Goal: Complete application form

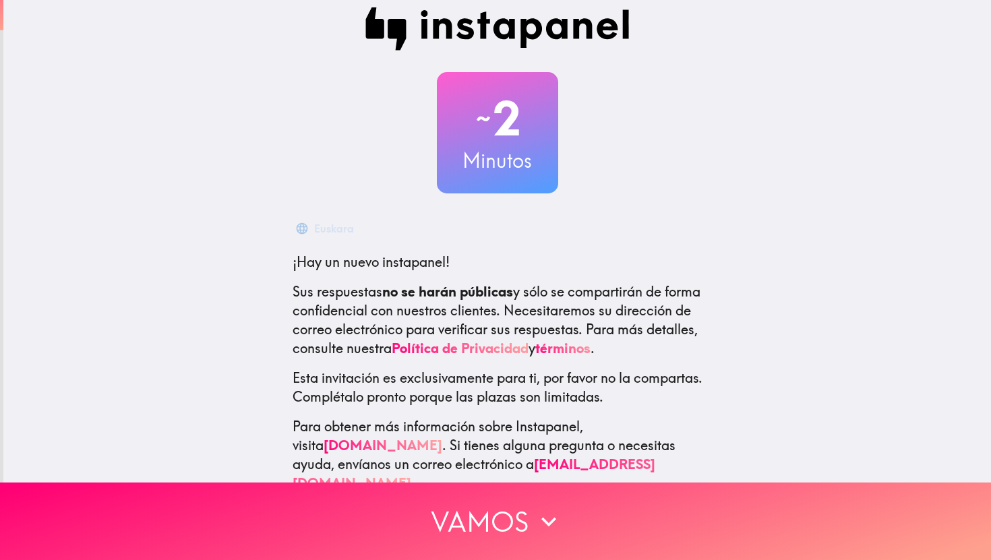
scroll to position [27, 0]
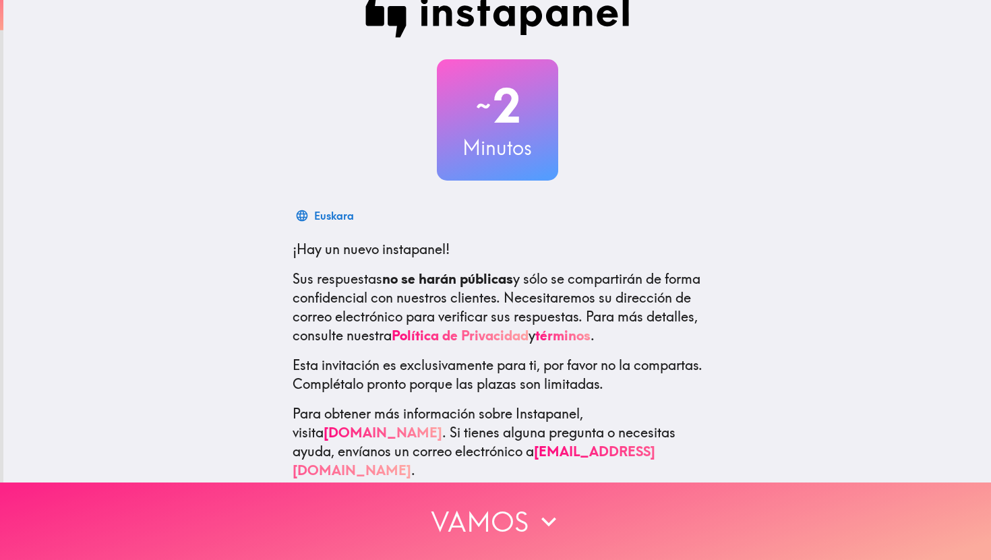
click at [490, 515] on button "Vamos" at bounding box center [495, 522] width 991 height 78
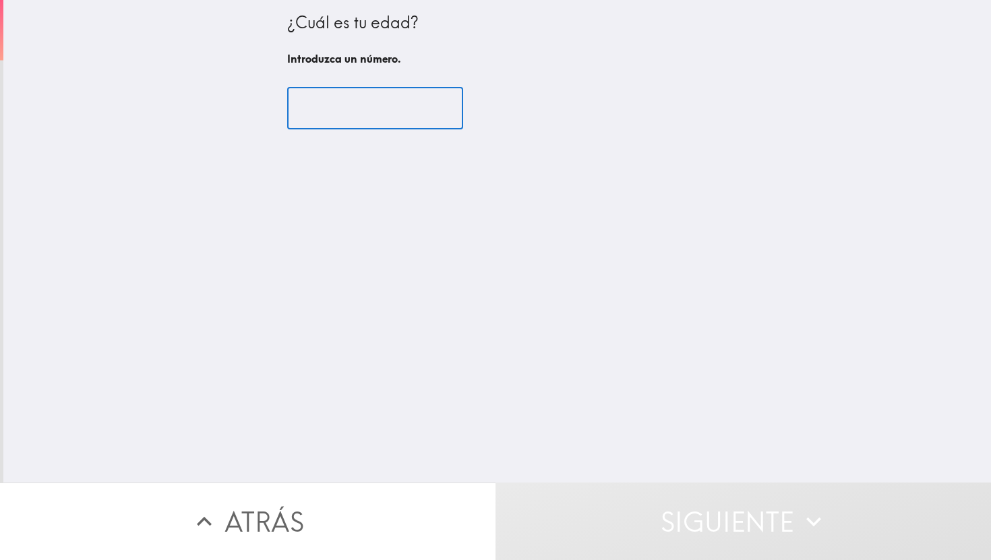
click at [411, 125] on input "number" at bounding box center [375, 109] width 176 height 42
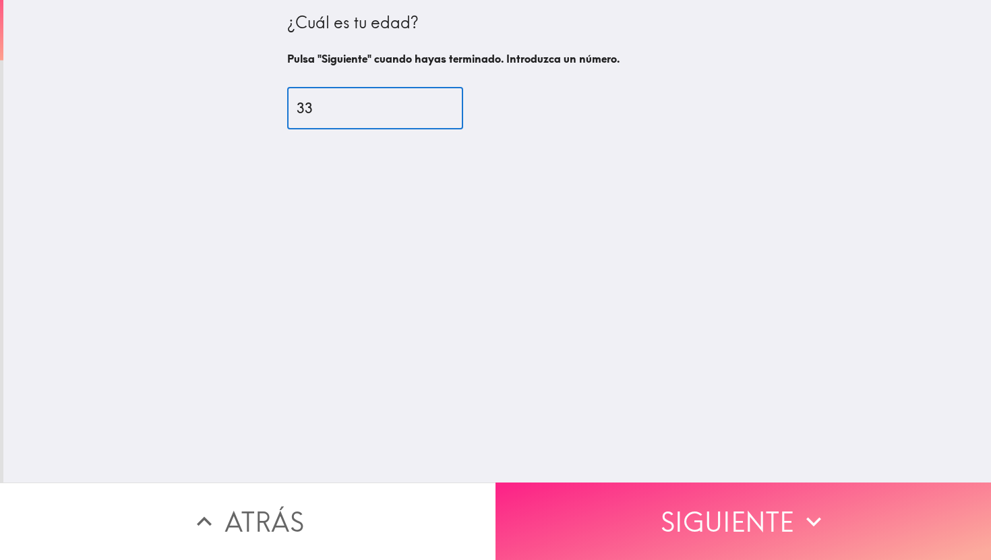
type input "33"
click at [724, 528] on button "Siguiente" at bounding box center [744, 522] width 496 height 78
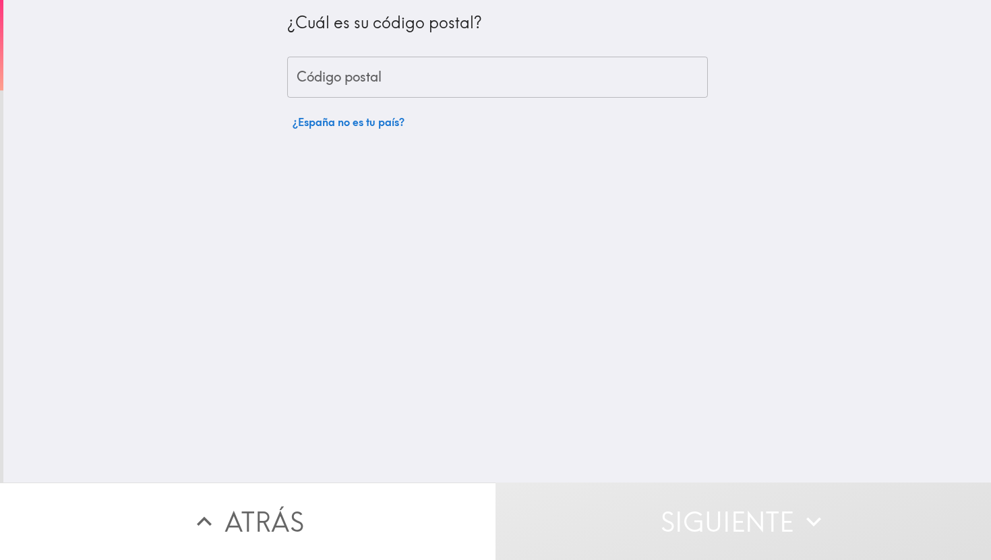
click at [506, 82] on input "Código postal" at bounding box center [497, 78] width 421 height 42
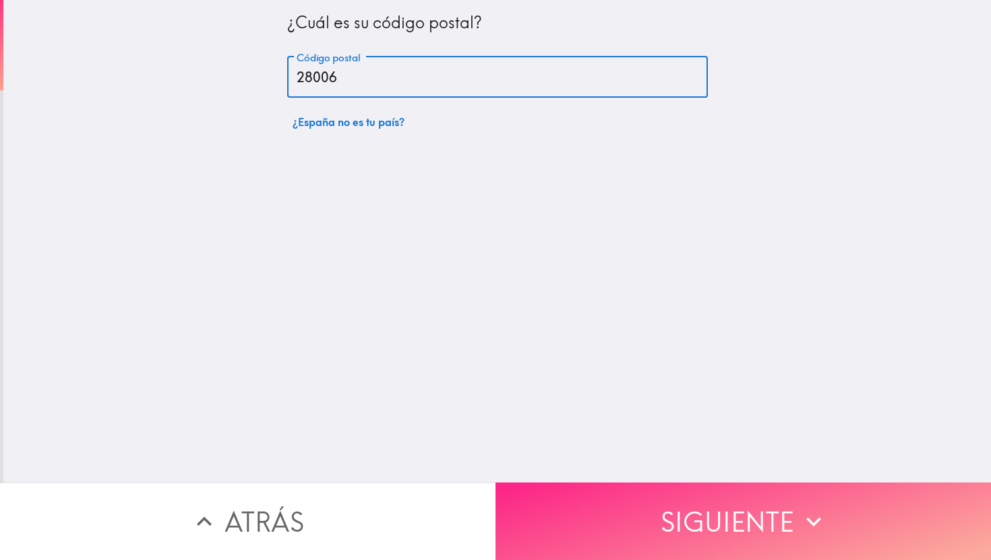
type input "28006"
click at [682, 499] on button "Siguiente" at bounding box center [744, 522] width 496 height 78
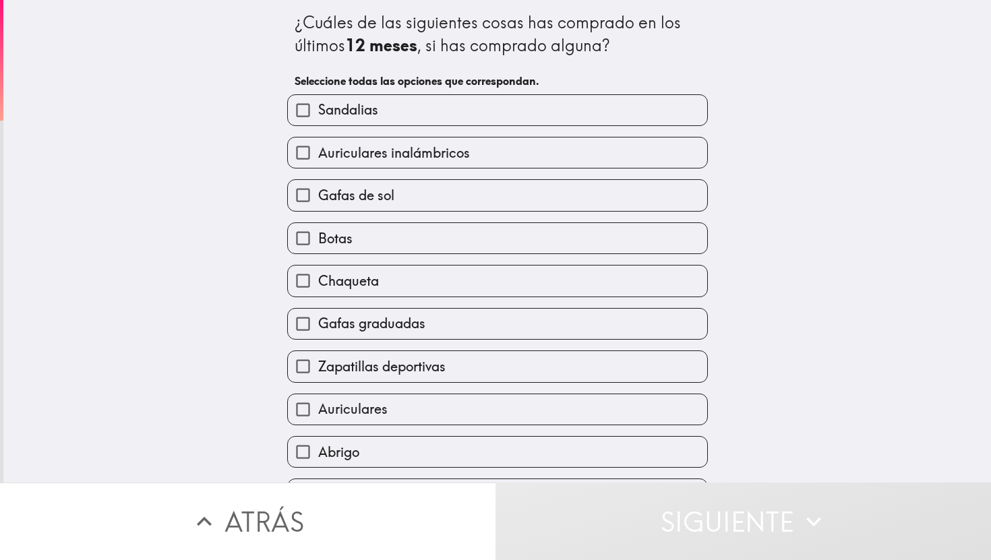
click at [344, 108] on span "Sandalias" at bounding box center [348, 109] width 60 height 19
click at [318, 108] on input "Sandalias" at bounding box center [303, 110] width 30 height 30
checkbox input "true"
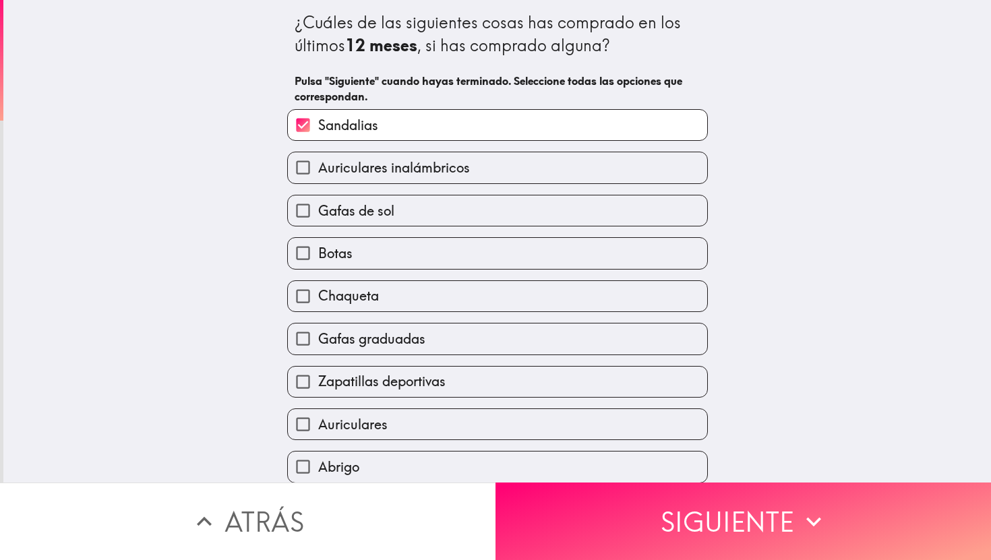
click at [390, 171] on span "Auriculares inalámbricos" at bounding box center [394, 167] width 152 height 19
click at [318, 171] on input "Auriculares inalámbricos" at bounding box center [303, 167] width 30 height 30
checkbox input "true"
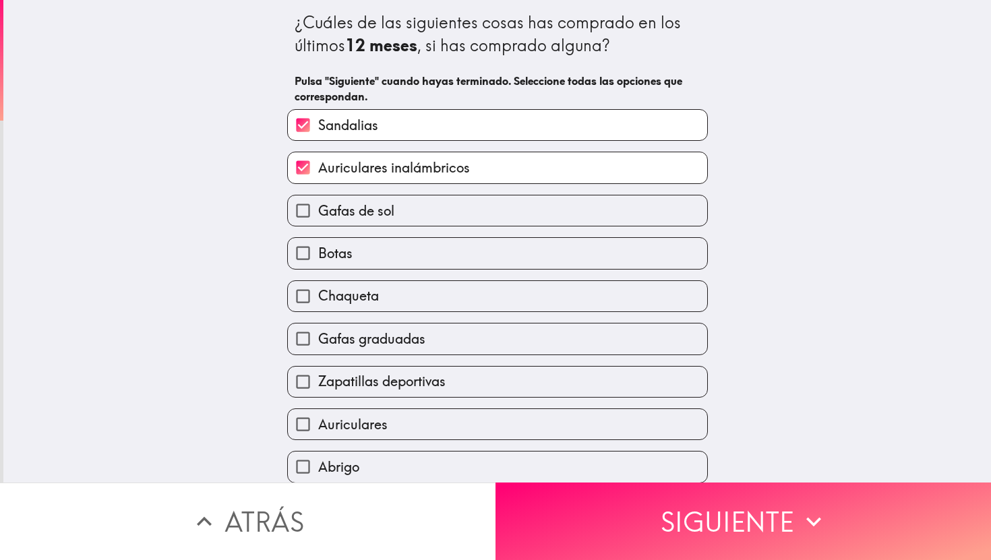
click at [397, 219] on label "Gafas de sol" at bounding box center [497, 211] width 419 height 30
click at [318, 219] on input "Gafas de sol" at bounding box center [303, 211] width 30 height 30
checkbox input "true"
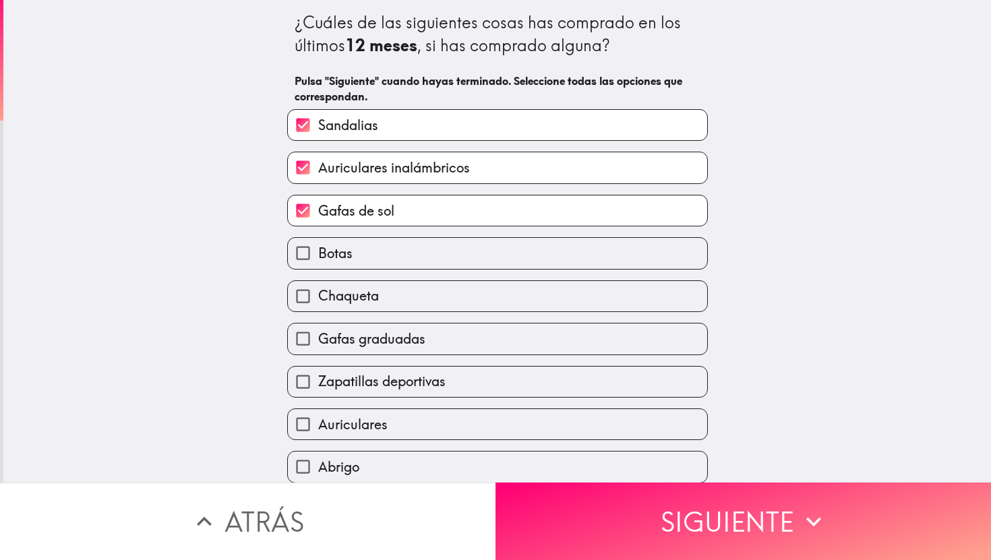
click at [403, 260] on label "Botas" at bounding box center [497, 253] width 419 height 30
click at [318, 260] on input "Botas" at bounding box center [303, 253] width 30 height 30
checkbox input "true"
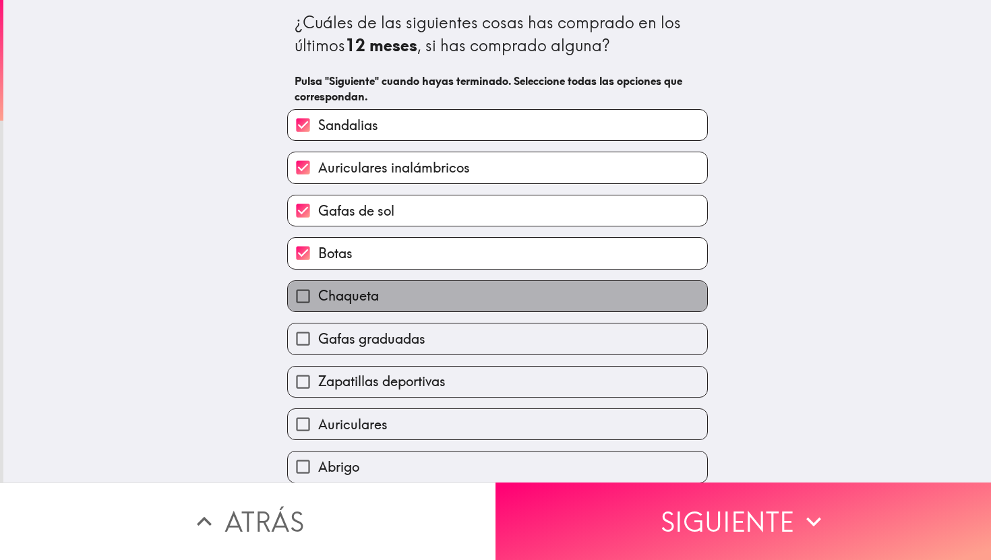
click at [409, 302] on label "Chaqueta" at bounding box center [497, 296] width 419 height 30
click at [318, 302] on input "Chaqueta" at bounding box center [303, 296] width 30 height 30
checkbox input "true"
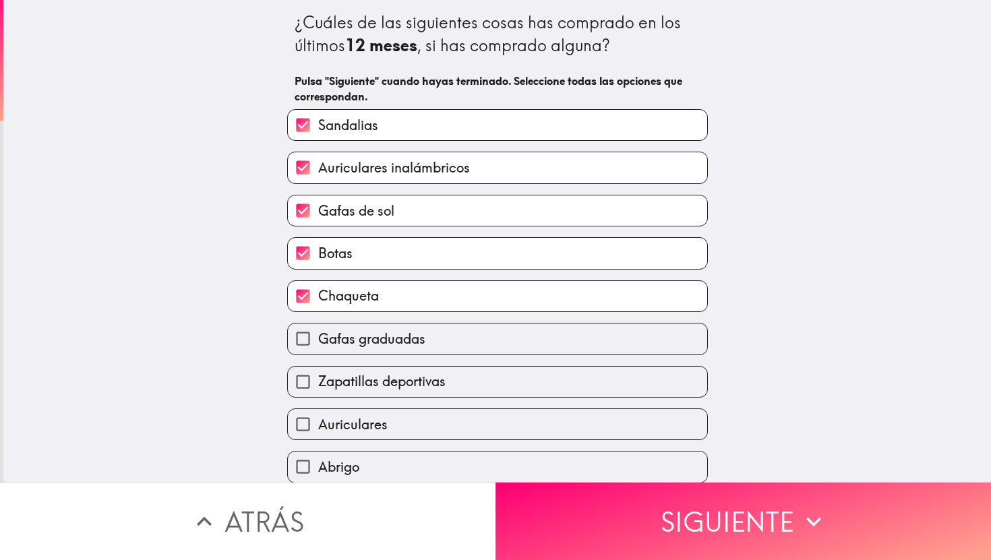
click at [424, 345] on span "Gafas graduadas" at bounding box center [371, 339] width 107 height 19
click at [318, 345] on input "Gafas graduadas" at bounding box center [303, 339] width 30 height 30
checkbox input "true"
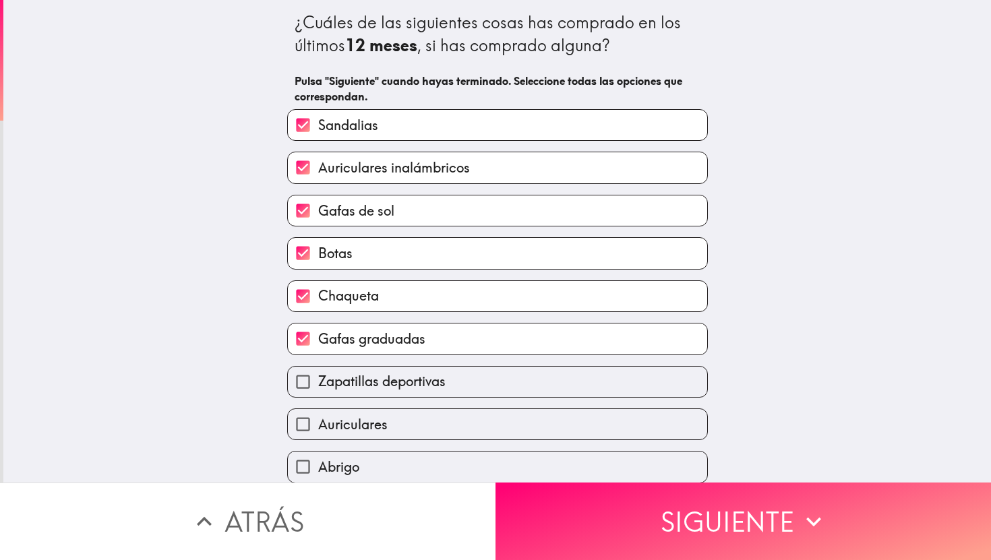
click at [441, 397] on label "Zapatillas deportivas" at bounding box center [497, 382] width 419 height 30
click at [318, 397] on input "Zapatillas deportivas" at bounding box center [303, 382] width 30 height 30
checkbox input "true"
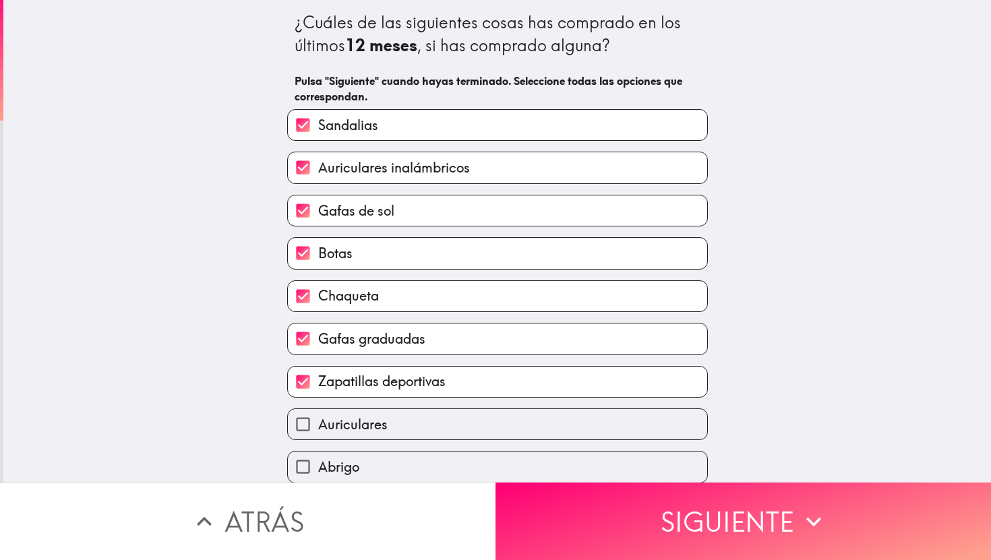
click at [441, 430] on label "Auriculares" at bounding box center [497, 424] width 419 height 30
click at [318, 430] on input "Auriculares" at bounding box center [303, 424] width 30 height 30
checkbox input "true"
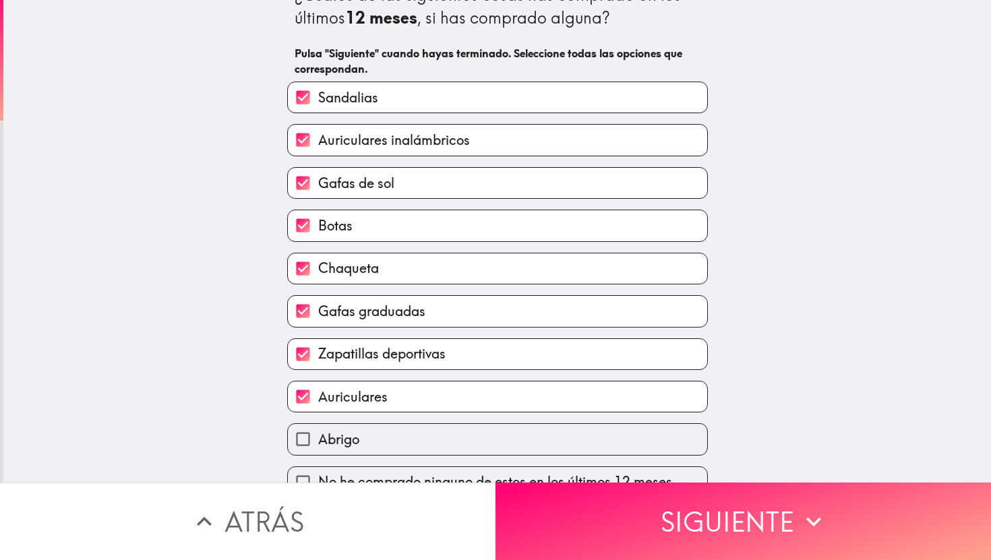
scroll to position [50, 0]
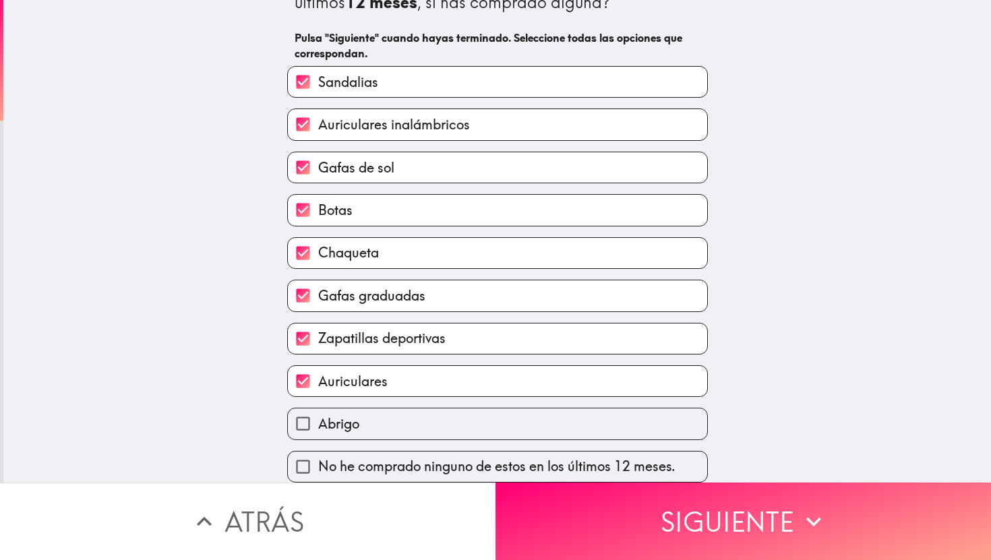
click at [439, 424] on label "Abrigo" at bounding box center [497, 424] width 419 height 30
click at [318, 424] on input "Abrigo" at bounding box center [303, 424] width 30 height 30
checkbox input "true"
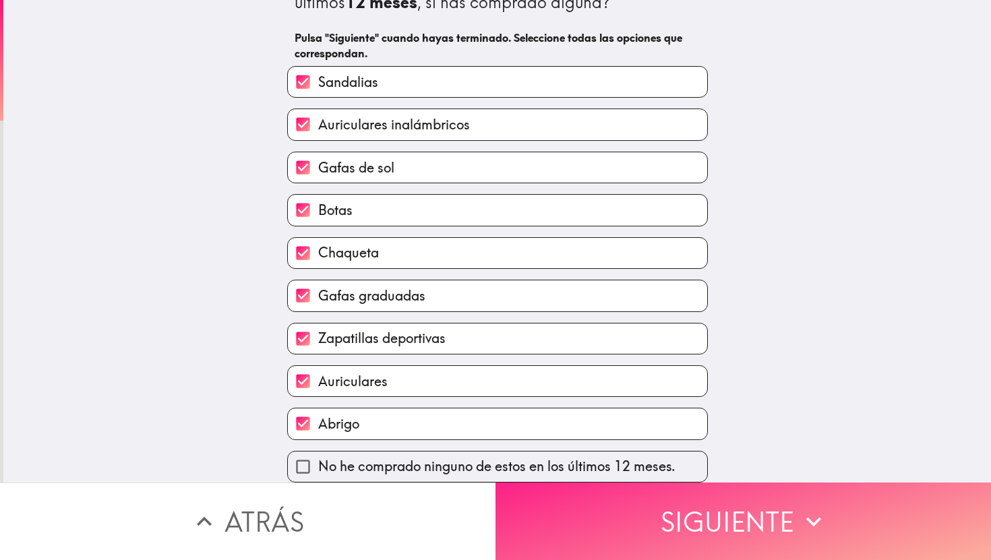
click at [589, 532] on button "Siguiente" at bounding box center [744, 522] width 496 height 78
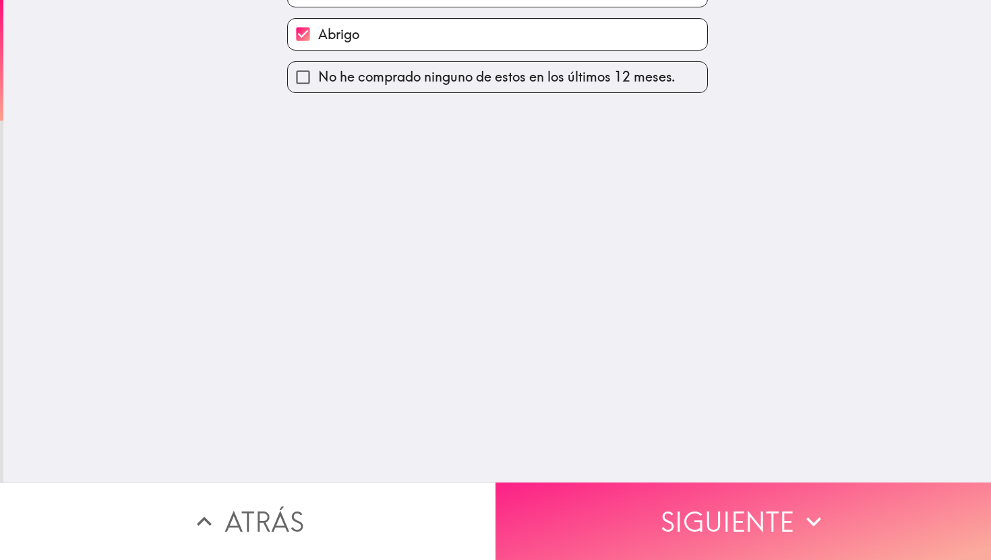
scroll to position [0, 0]
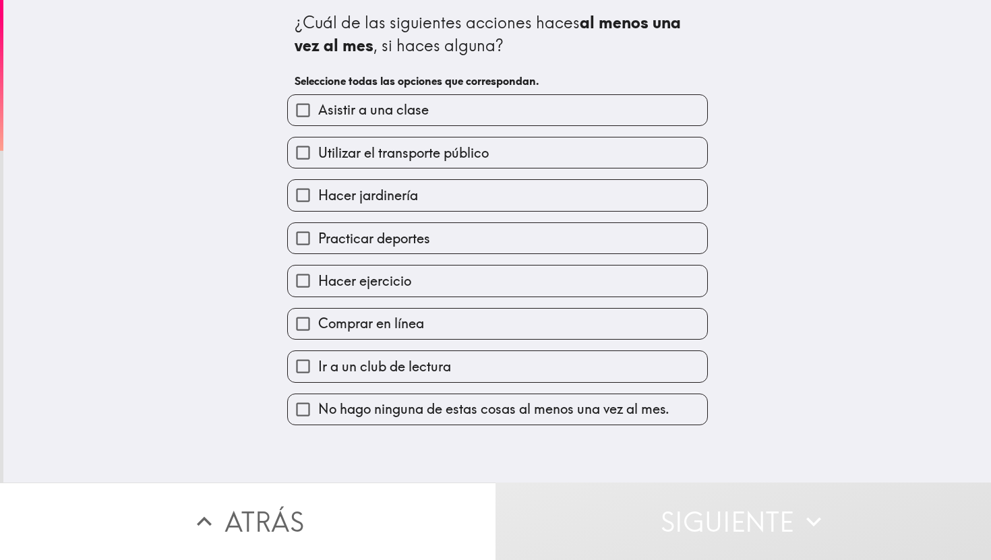
click at [409, 85] on div "Asistir a una clase" at bounding box center [493, 105] width 432 height 42
click at [411, 110] on span "Asistir a una clase" at bounding box center [373, 109] width 111 height 19
click at [318, 110] on input "Asistir a una clase" at bounding box center [303, 110] width 30 height 30
checkbox input "true"
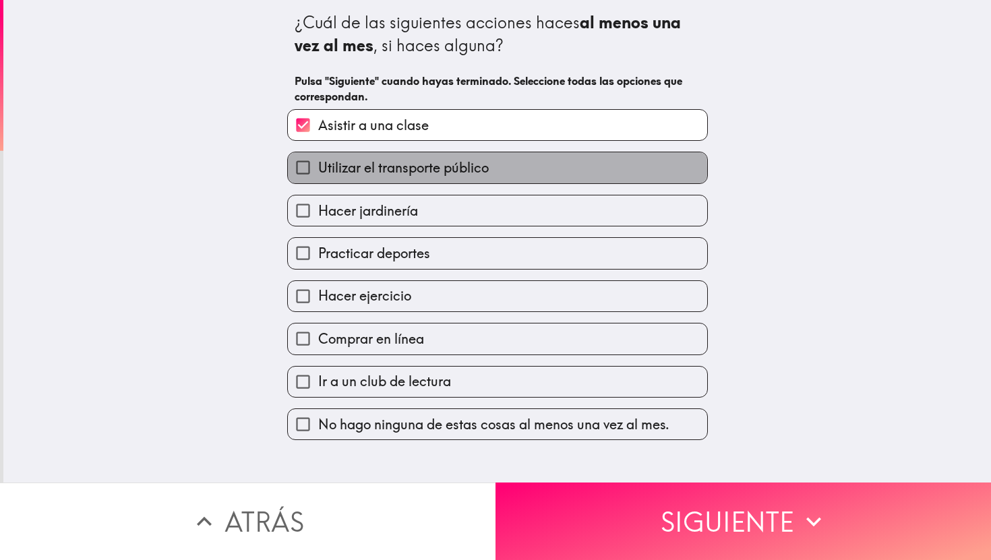
click at [424, 171] on span "Utilizar el transporte público" at bounding box center [403, 167] width 171 height 19
click at [318, 171] on input "Utilizar el transporte público" at bounding box center [303, 167] width 30 height 30
checkbox input "true"
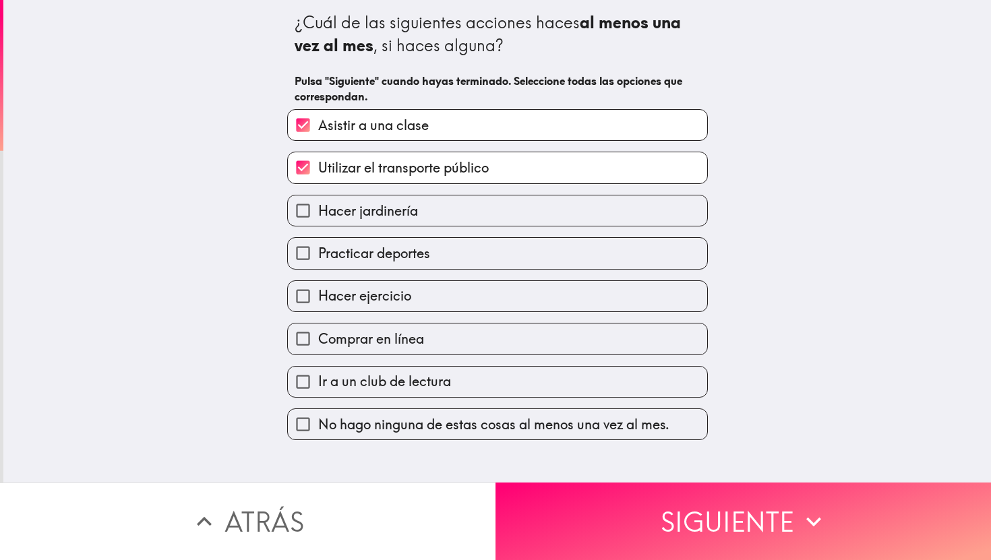
click at [451, 252] on label "Practicar deportes" at bounding box center [497, 253] width 419 height 30
click at [318, 252] on input "Practicar deportes" at bounding box center [303, 253] width 30 height 30
checkbox input "true"
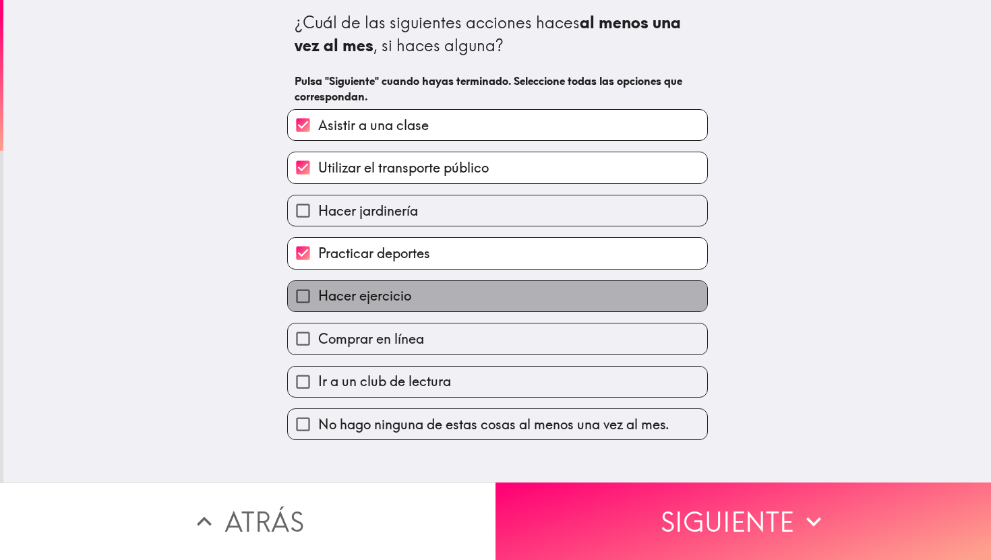
click at [447, 298] on label "Hacer ejercicio" at bounding box center [497, 296] width 419 height 30
click at [318, 298] on input "Hacer ejercicio" at bounding box center [303, 296] width 30 height 30
checkbox input "true"
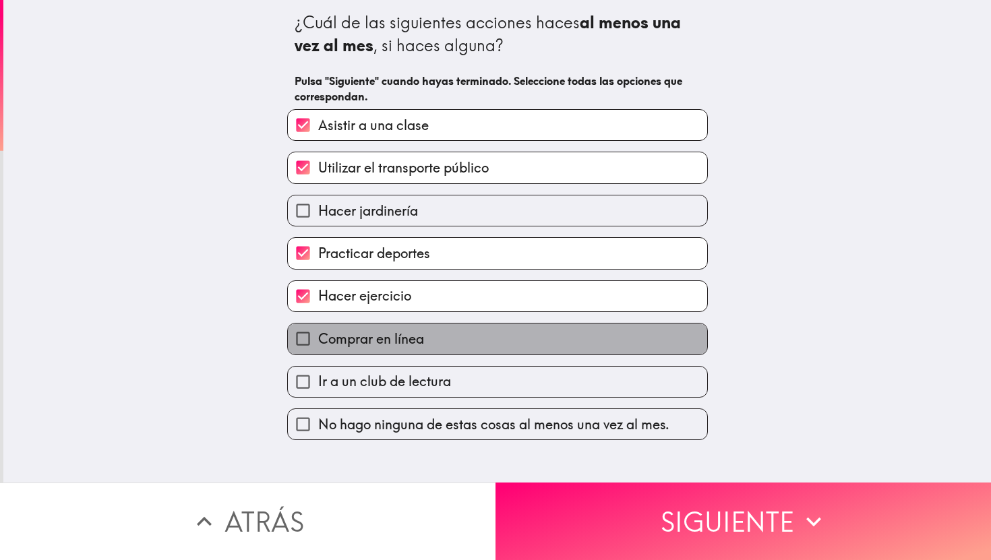
click at [446, 334] on label "Comprar en línea" at bounding box center [497, 339] width 419 height 30
click at [318, 334] on input "Comprar en línea" at bounding box center [303, 339] width 30 height 30
checkbox input "true"
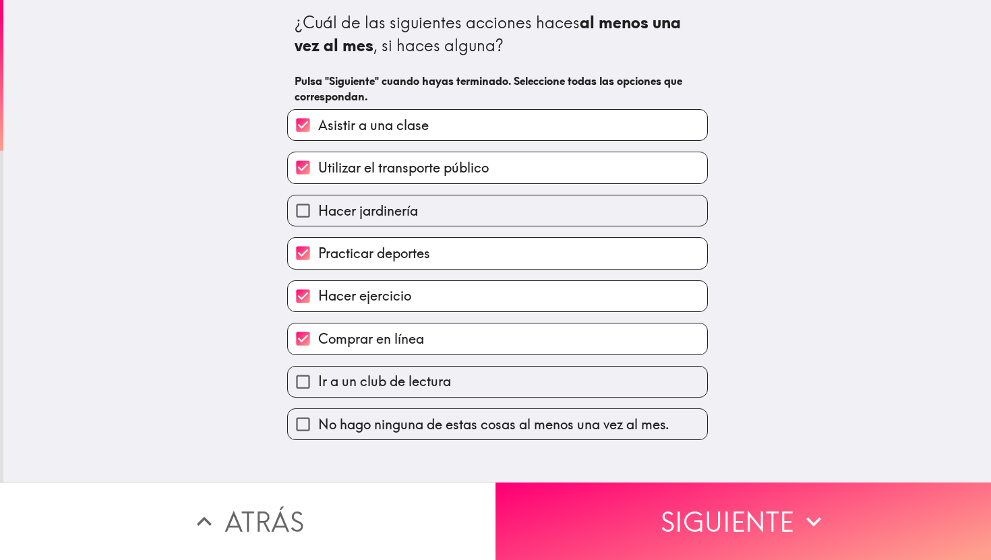
click at [456, 378] on label "Ir a un club de lectura" at bounding box center [497, 382] width 419 height 30
click at [318, 378] on input "Ir a un club de lectura" at bounding box center [303, 382] width 30 height 30
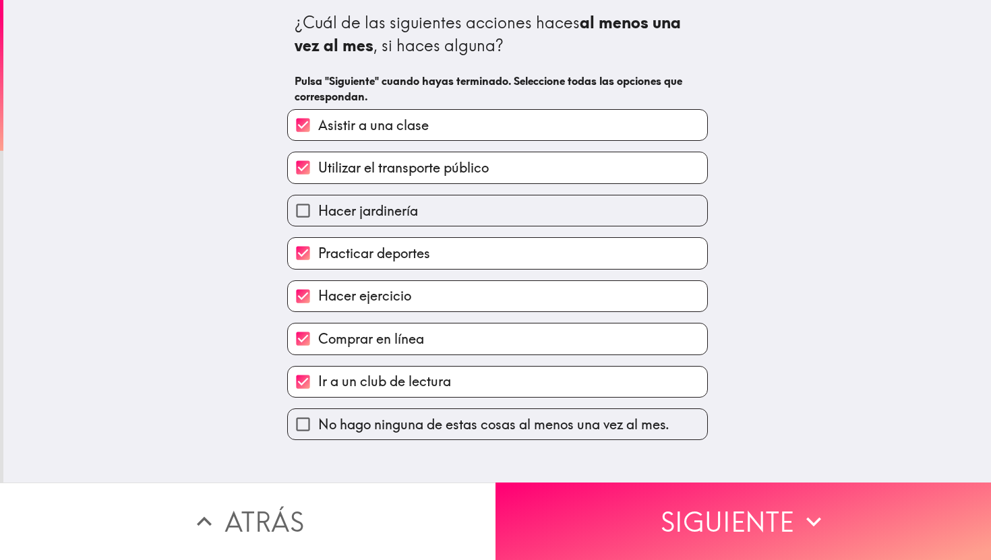
click at [456, 378] on label "Ir a un club de lectura" at bounding box center [497, 382] width 419 height 30
click at [318, 378] on input "Ir a un club de lectura" at bounding box center [303, 382] width 30 height 30
checkbox input "false"
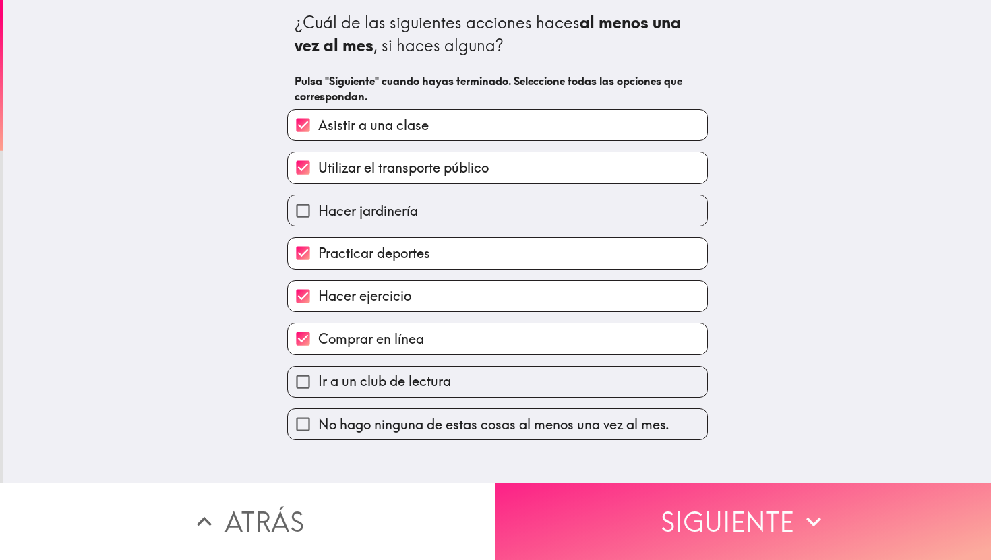
click at [602, 519] on button "Siguiente" at bounding box center [744, 522] width 496 height 78
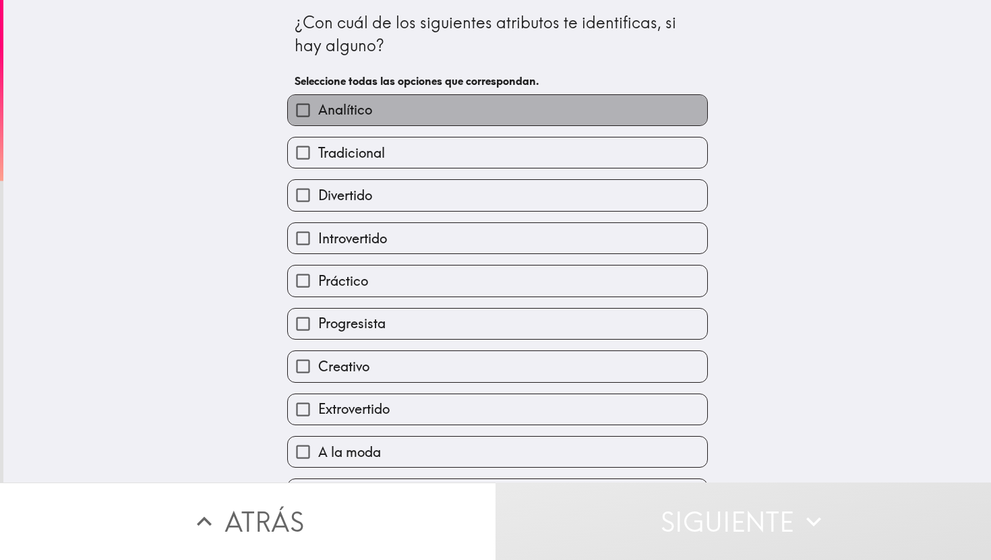
click at [409, 105] on label "Analítico" at bounding box center [497, 110] width 419 height 30
click at [318, 105] on input "Analítico" at bounding box center [303, 110] width 30 height 30
checkbox input "true"
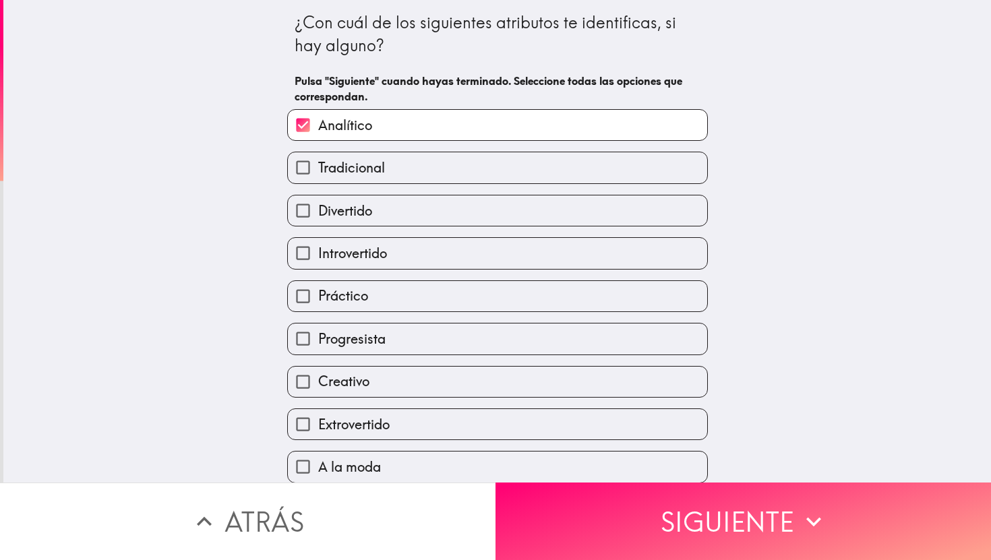
click at [409, 163] on label "Tradicional" at bounding box center [497, 167] width 419 height 30
click at [318, 163] on input "Tradicional" at bounding box center [303, 167] width 30 height 30
checkbox input "true"
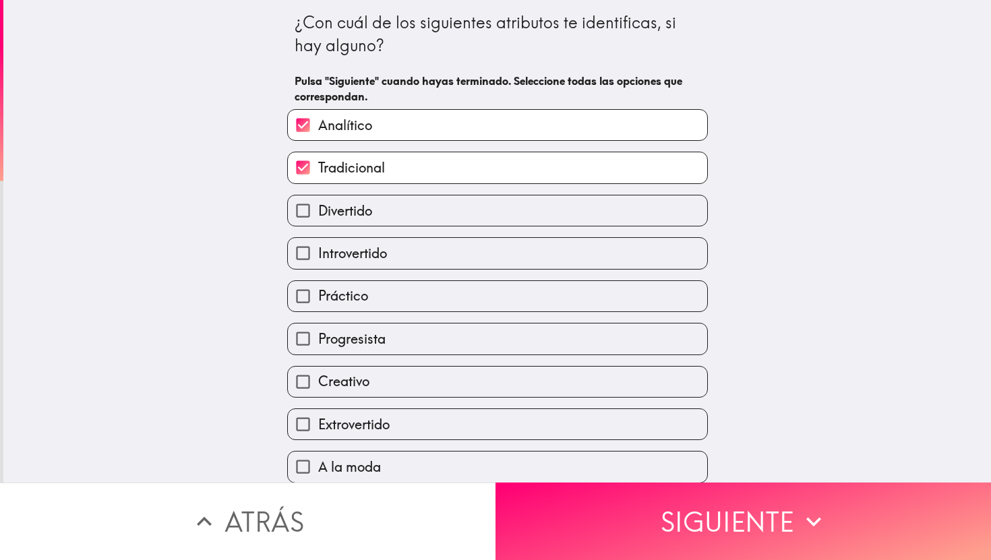
click at [409, 232] on div "Introvertido" at bounding box center [493, 248] width 432 height 42
click at [409, 233] on div "Introvertido" at bounding box center [493, 248] width 432 height 42
click at [407, 223] on label "Divertido" at bounding box center [497, 211] width 419 height 30
click at [318, 223] on input "Divertido" at bounding box center [303, 211] width 30 height 30
checkbox input "true"
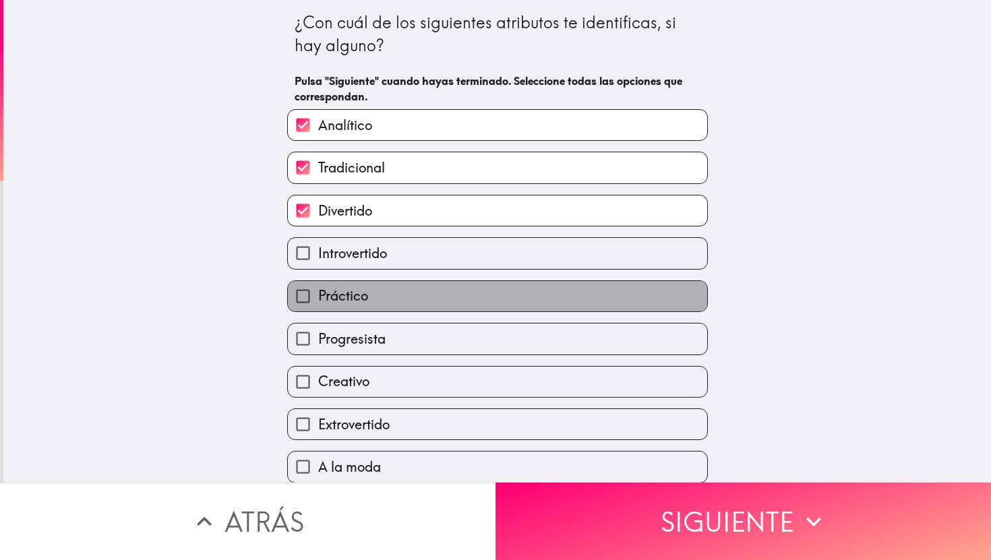
drag, startPoint x: 407, startPoint y: 284, endPoint x: 407, endPoint y: 295, distance: 11.5
click at [407, 285] on label "Práctico" at bounding box center [497, 296] width 419 height 30
click at [318, 285] on input "Práctico" at bounding box center [303, 296] width 30 height 30
checkbox input "true"
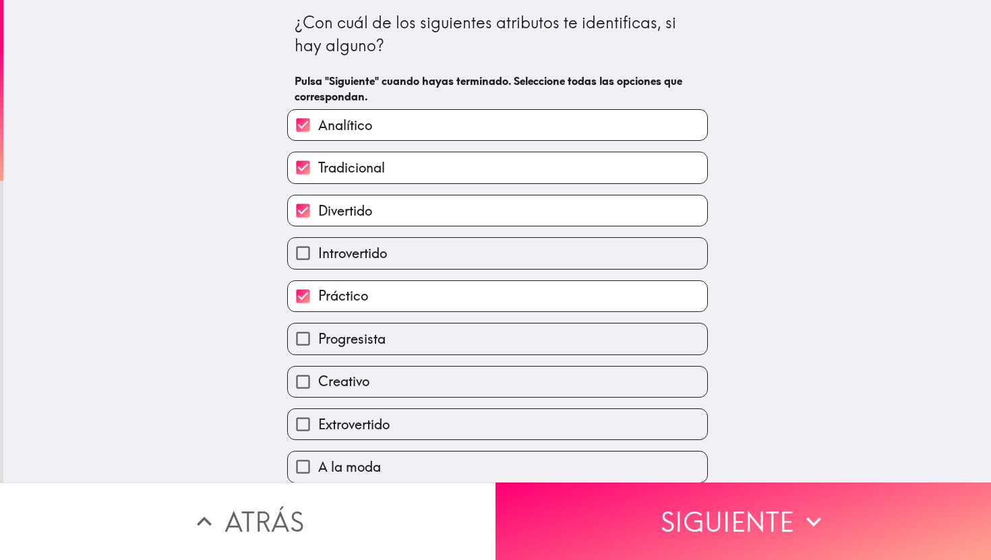
click at [401, 374] on label "Creativo" at bounding box center [497, 382] width 419 height 30
click at [318, 374] on input "Creativo" at bounding box center [303, 382] width 30 height 30
checkbox input "true"
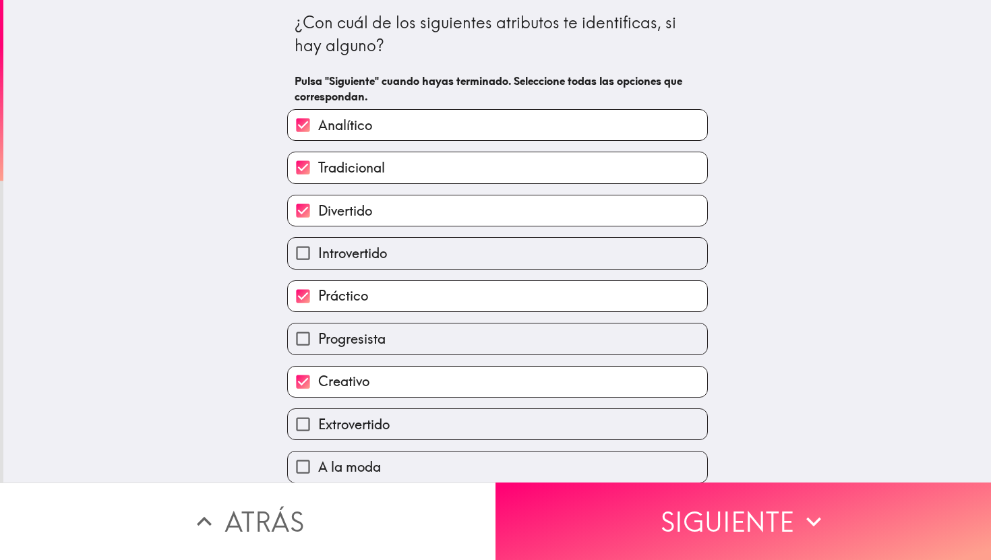
click at [407, 430] on label "Extrovertido" at bounding box center [497, 424] width 419 height 30
click at [318, 430] on input "Extrovertido" at bounding box center [303, 424] width 30 height 30
checkbox input "true"
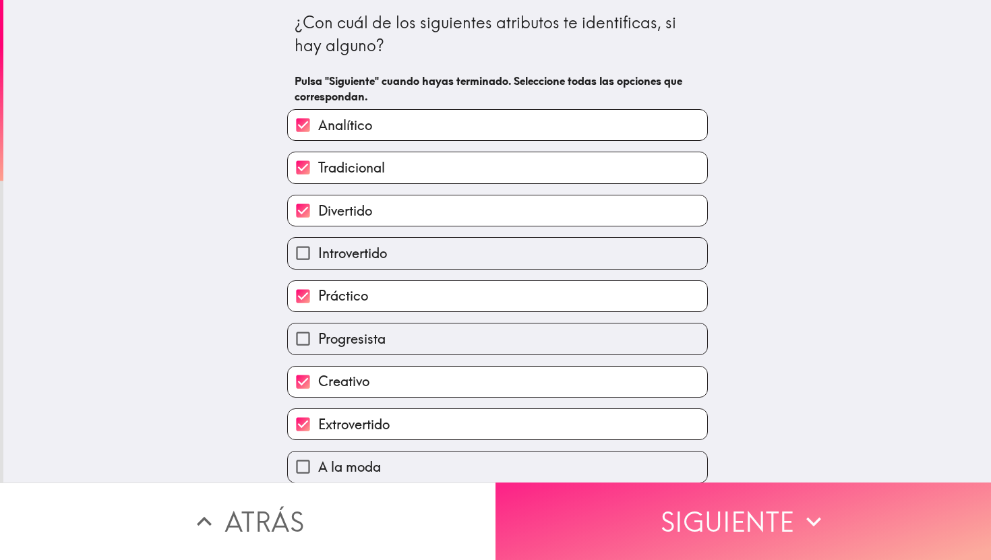
click at [577, 513] on button "Siguiente" at bounding box center [744, 522] width 496 height 78
